Goal: Task Accomplishment & Management: Manage account settings

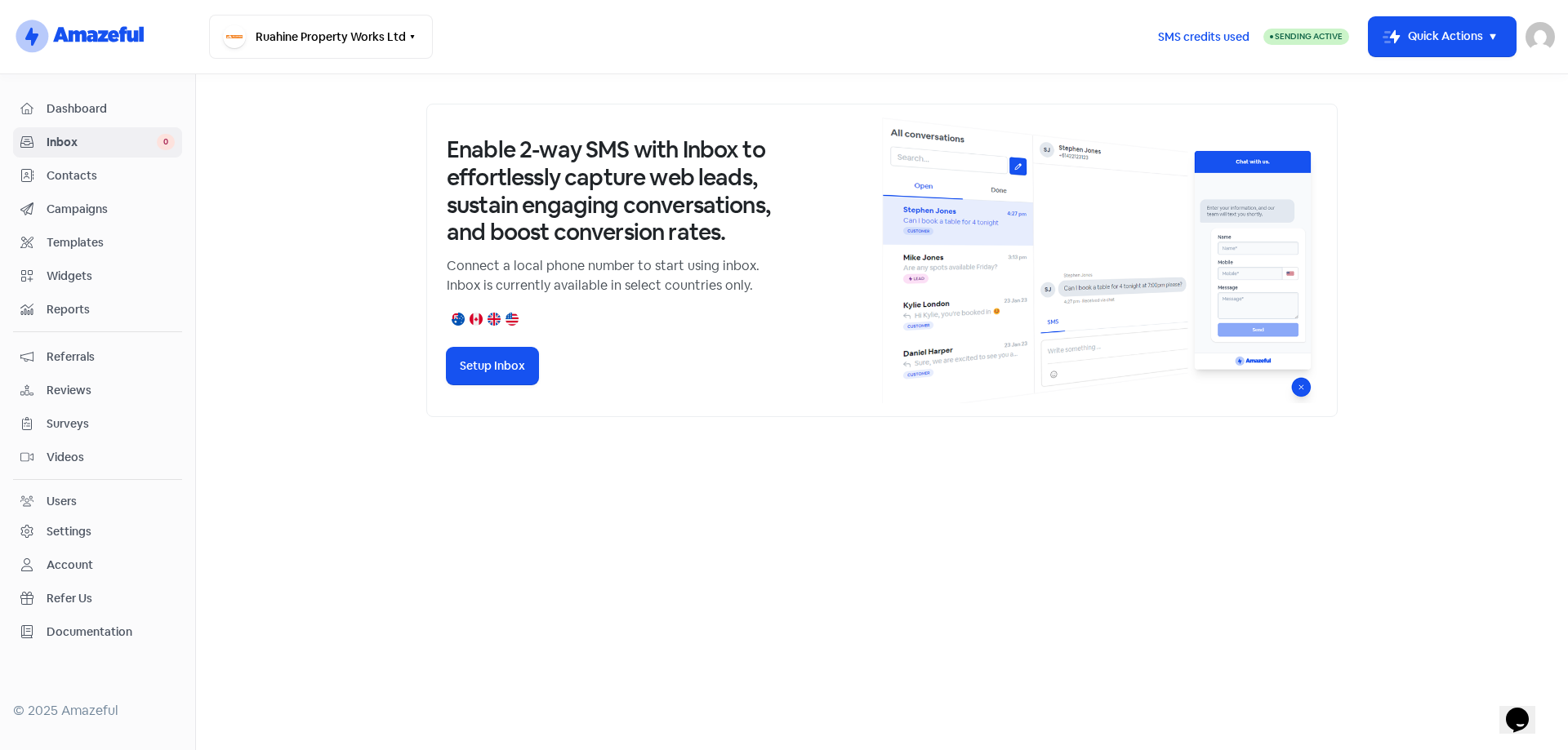
click at [66, 180] on span "Contacts" at bounding box center [110, 176] width 128 height 17
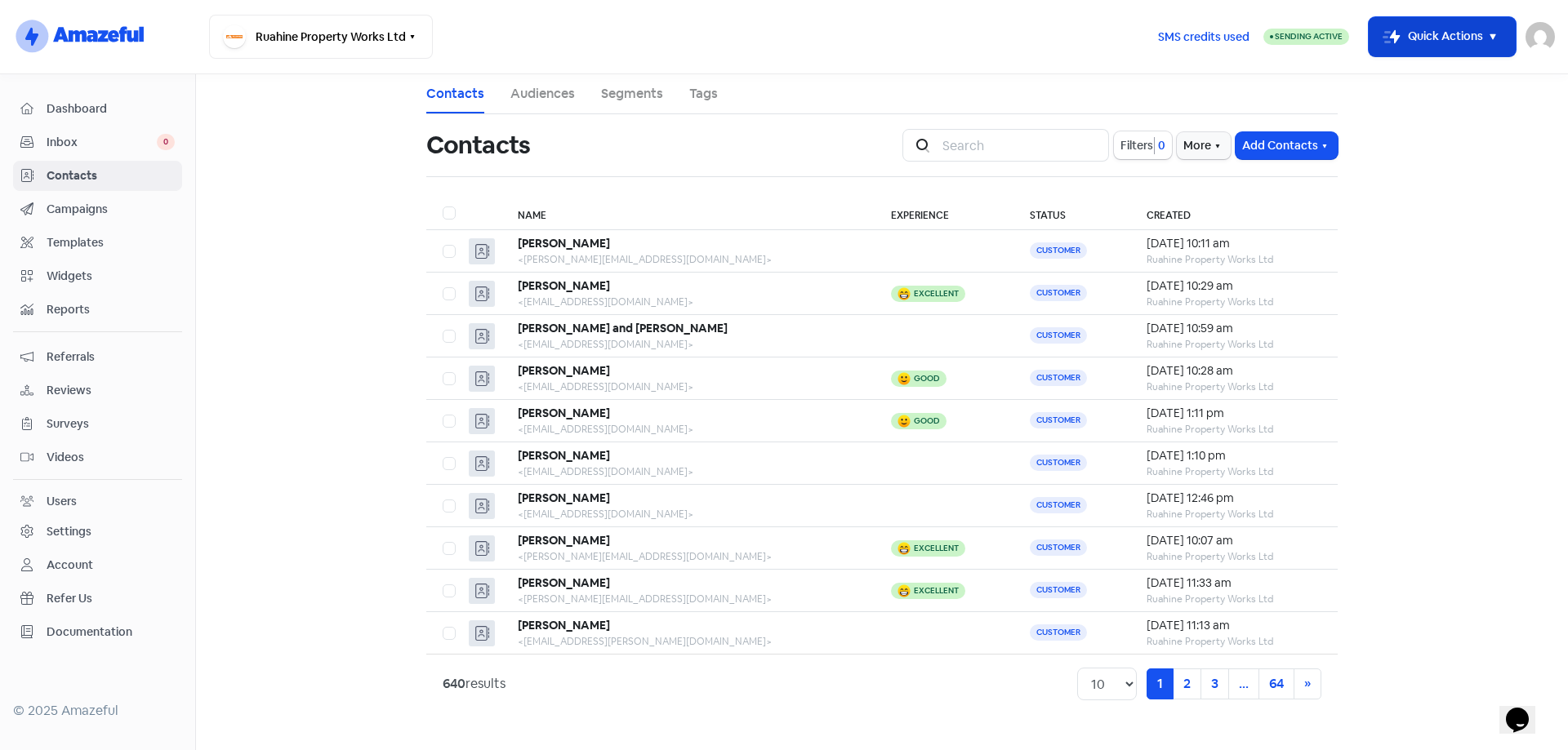
click at [1487, 34] on icon "button" at bounding box center [1494, 37] width 20 height 20
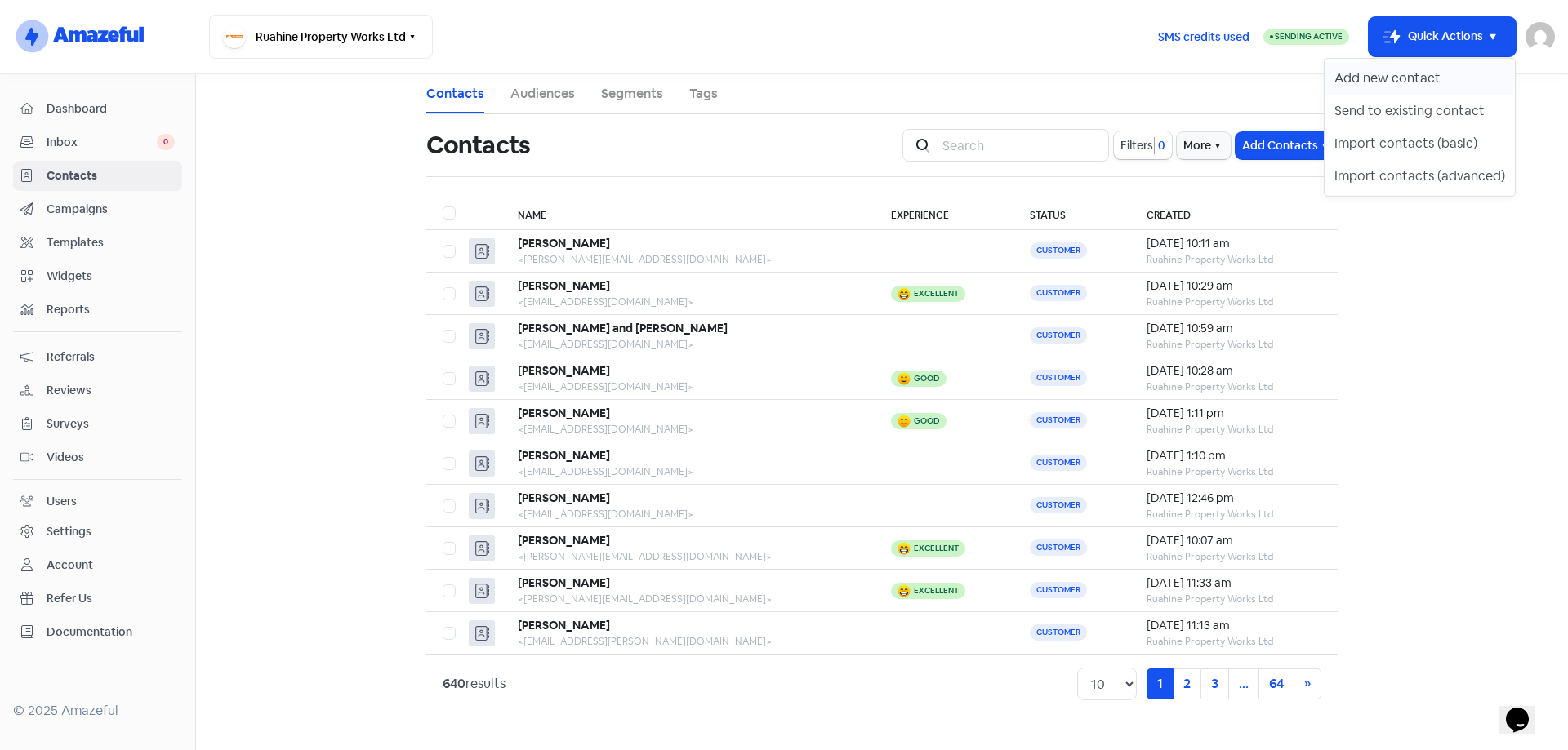
click at [1436, 80] on button "Add new contact" at bounding box center [1420, 78] width 191 height 33
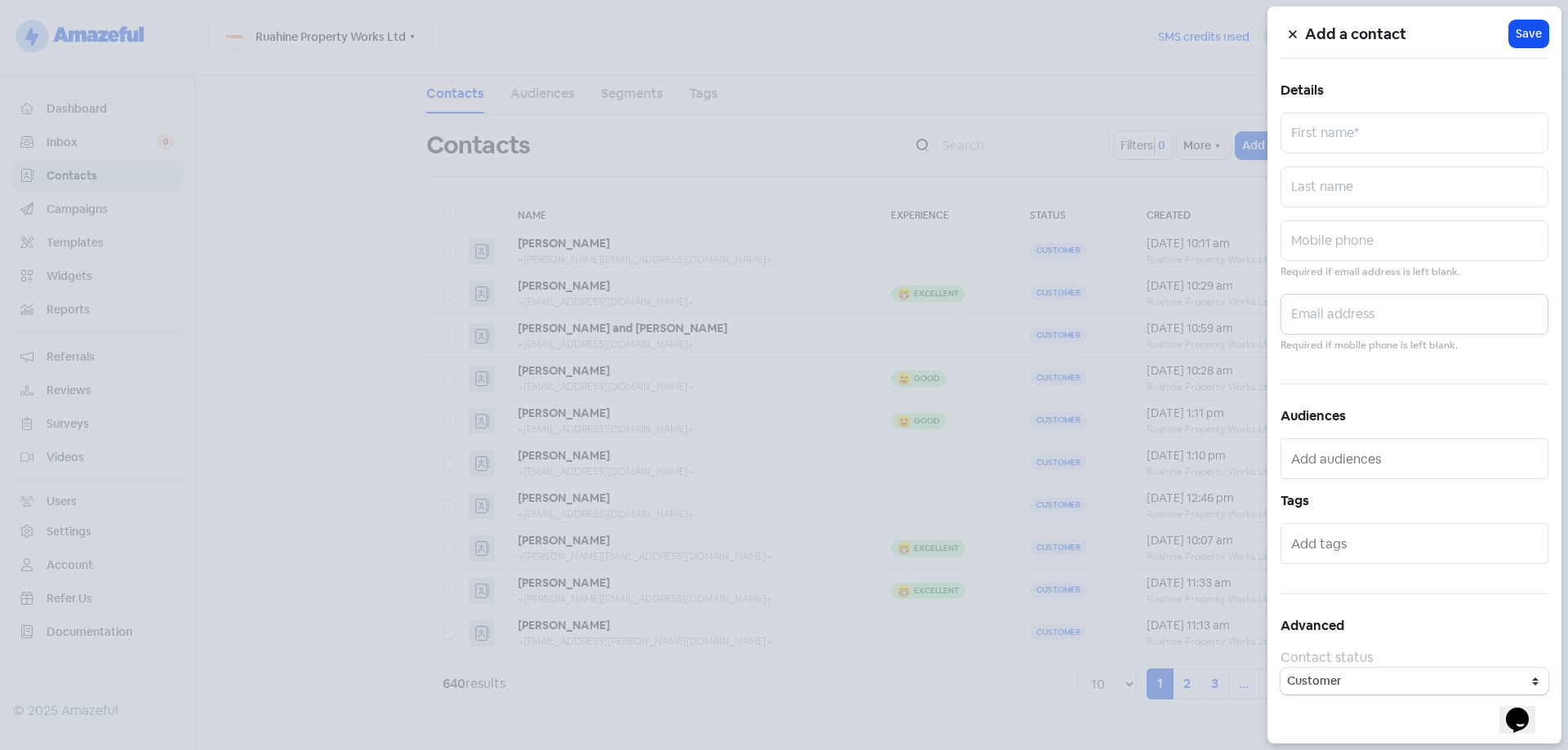
click at [1353, 320] on input "text" at bounding box center [1415, 313] width 268 height 41
paste input "[EMAIL_ADDRESS][DOMAIN_NAME]"
type input "[EMAIL_ADDRESS][DOMAIN_NAME]"
click at [1377, 138] on input "text" at bounding box center [1415, 133] width 268 height 41
type input "[PERSON_NAME]"
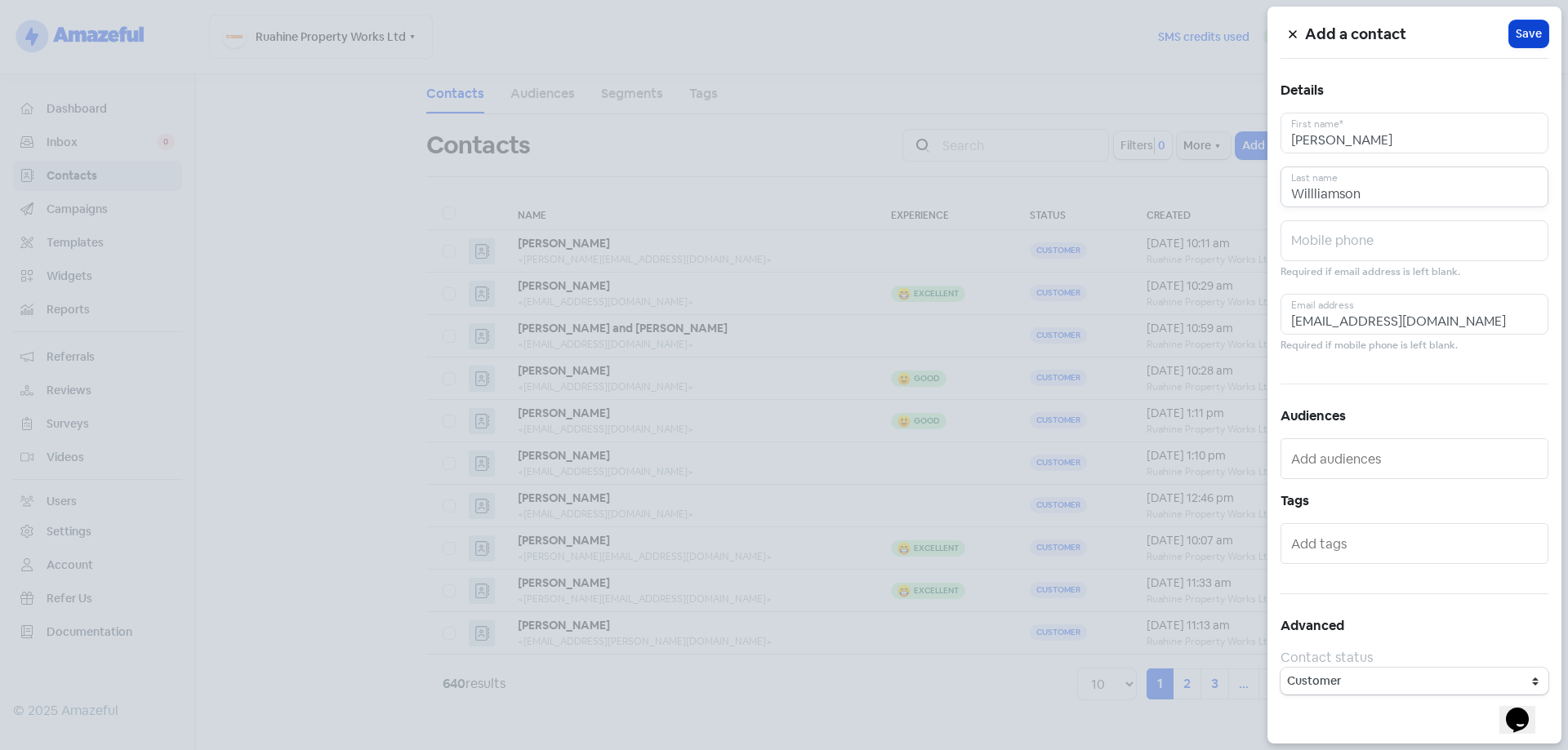
type input "Willliamson"
click at [1534, 43] on button "Icon For Loading Save" at bounding box center [1529, 34] width 40 height 27
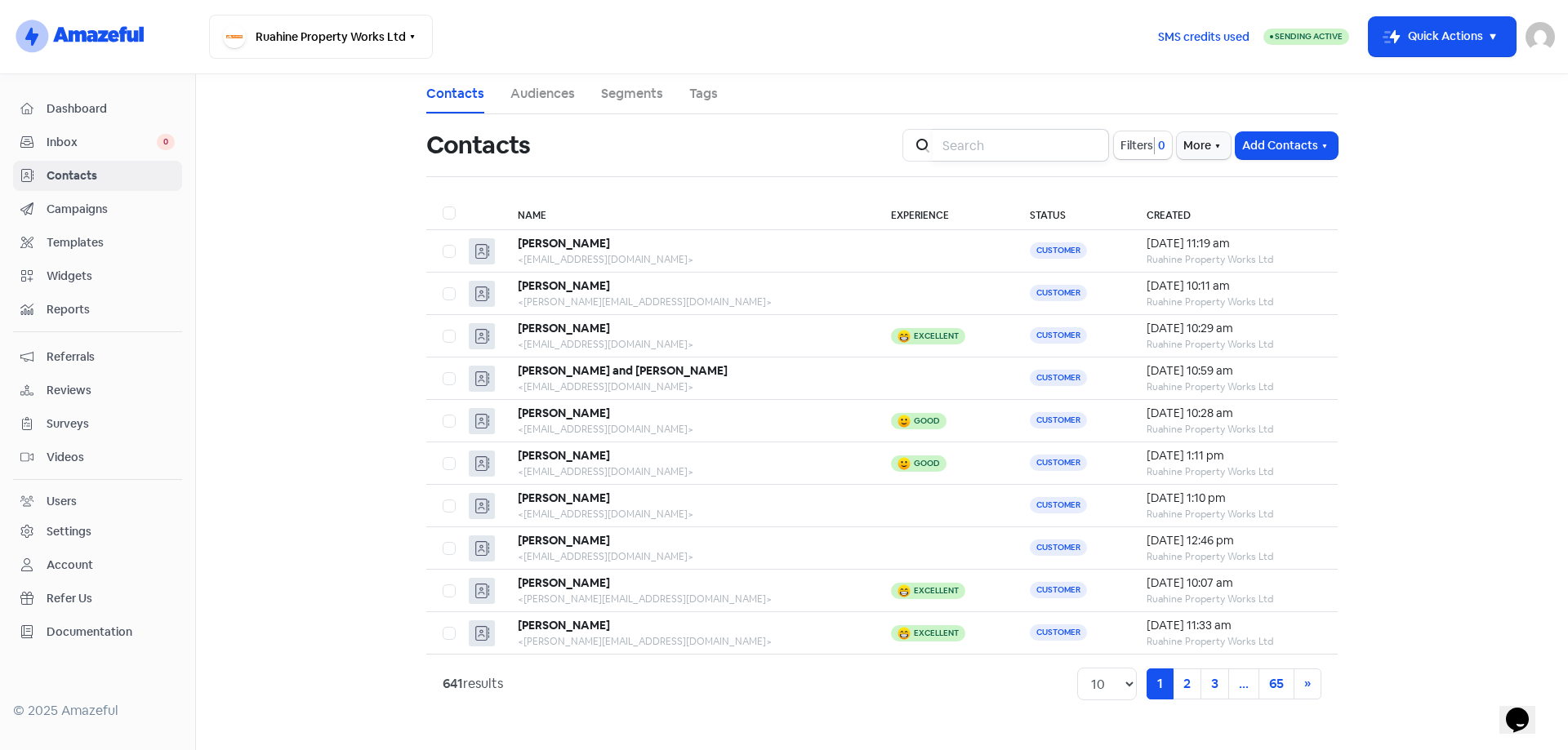
click at [988, 140] on input "search" at bounding box center [1021, 145] width 177 height 33
type input "curr"
